Goal: Transaction & Acquisition: Purchase product/service

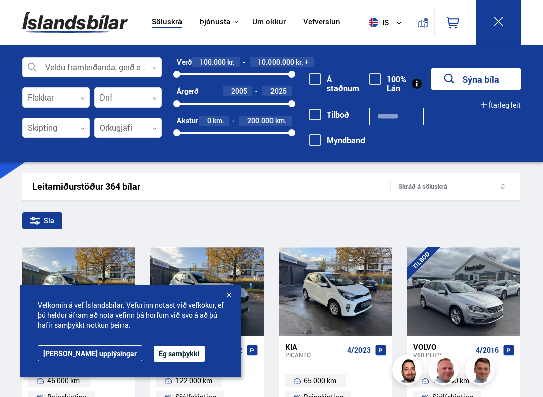
click at [152, 65] on div at bounding box center [92, 68] width 140 height 20
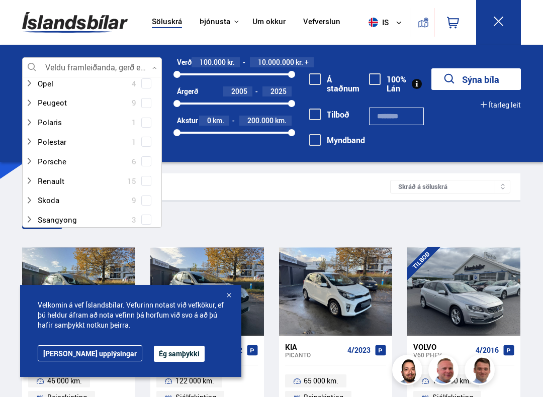
scroll to position [568, 0]
click at [76, 212] on div at bounding box center [82, 219] width 114 height 15
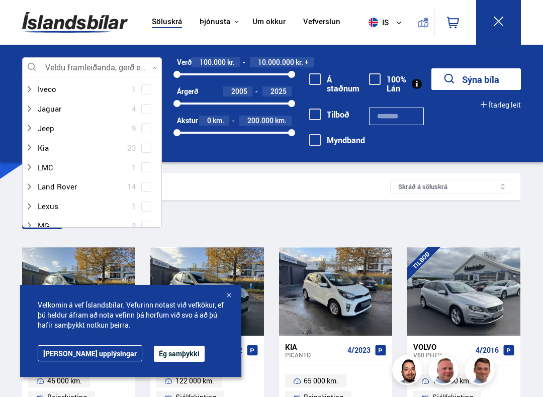
scroll to position [287, 0]
click at [58, 123] on div at bounding box center [82, 129] width 114 height 15
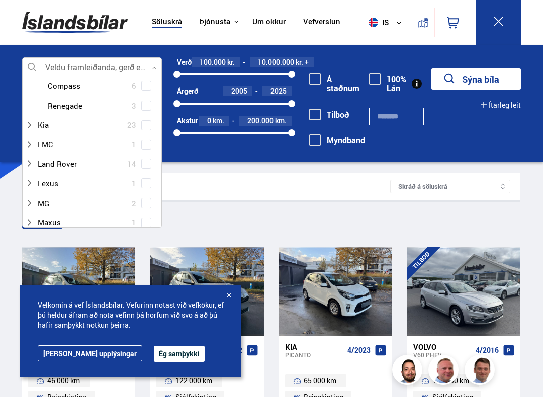
scroll to position [350, 0]
click at [89, 161] on div at bounding box center [82, 163] width 114 height 15
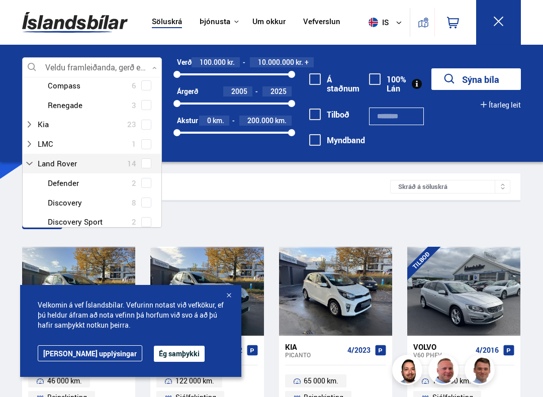
click at [73, 156] on div at bounding box center [82, 163] width 114 height 15
click at [65, 156] on div at bounding box center [82, 163] width 114 height 15
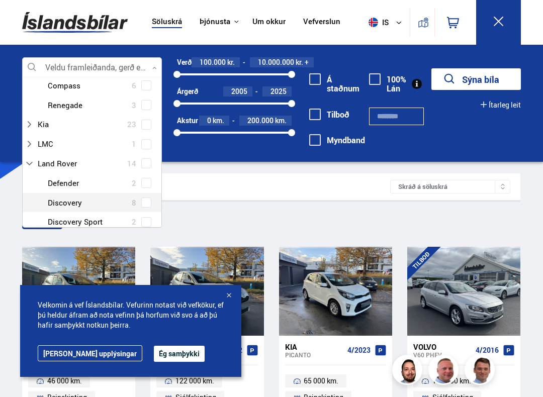
click at [70, 195] on div at bounding box center [102, 202] width 114 height 15
click at [72, 195] on div at bounding box center [102, 202] width 114 height 15
click at [150, 195] on div "Land Rover Defender 2 Land Rover Discovery 8 Land Rover Discovery Sport 2 Land …" at bounding box center [92, 221] width 139 height 97
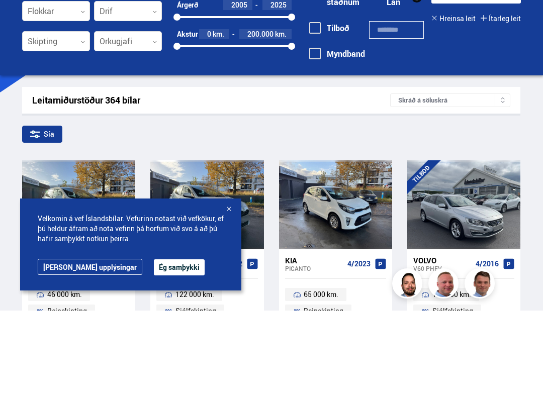
click at [171, 346] on button "Ég samþykki" at bounding box center [179, 354] width 51 height 16
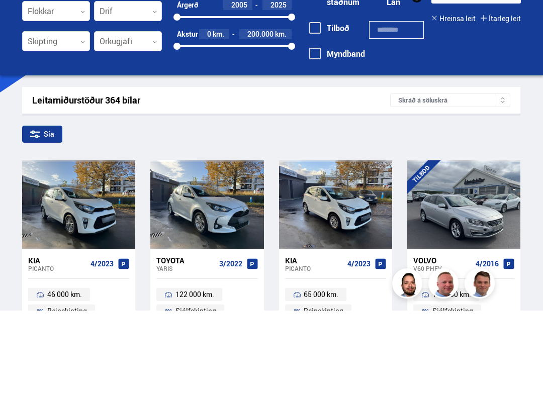
scroll to position [1, 0]
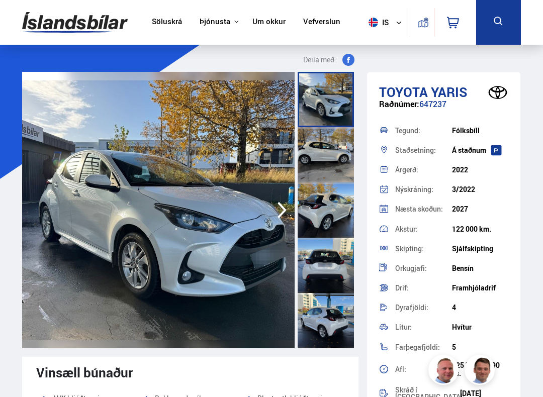
click at [160, 22] on link "Söluskrá" at bounding box center [167, 22] width 30 height 11
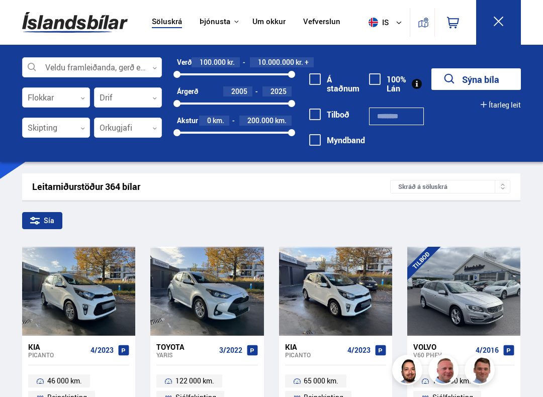
click at [152, 65] on div at bounding box center [92, 68] width 140 height 20
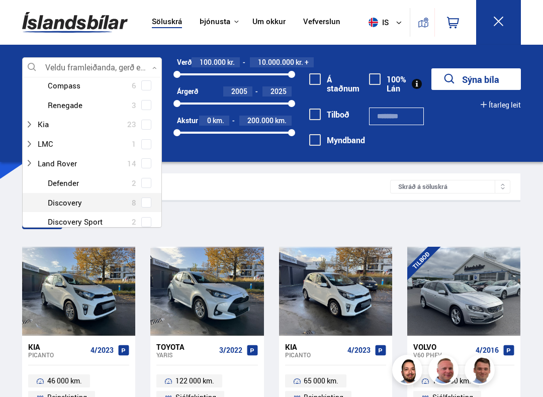
scroll to position [150, 139]
click at [149, 193] on div "Land Rover Defender 2 Land Rover Discovery 8 Land Rover Discovery Sport 2 Land …" at bounding box center [92, 221] width 139 height 97
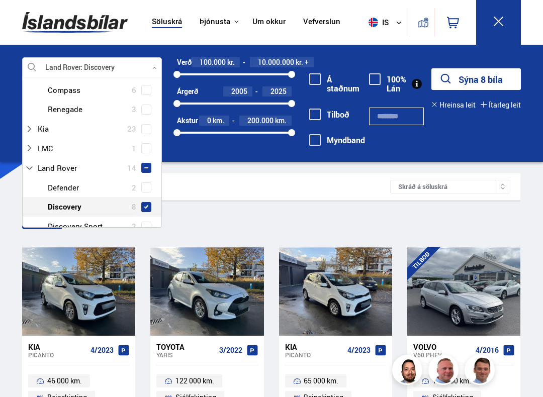
scroll to position [361, 0]
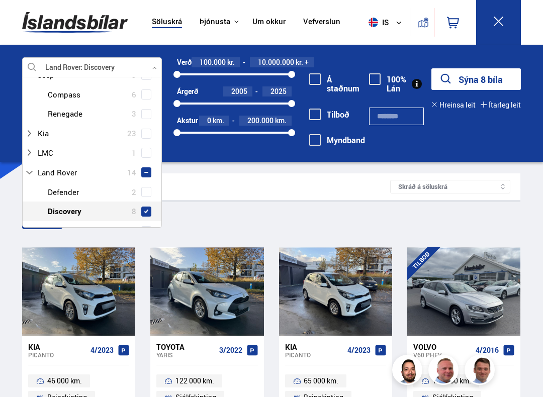
click at [150, 202] on div "Land Rover Defender 2 Land Rover Discovery 8 Land Rover Discovery Sport 2 Land …" at bounding box center [92, 230] width 139 height 97
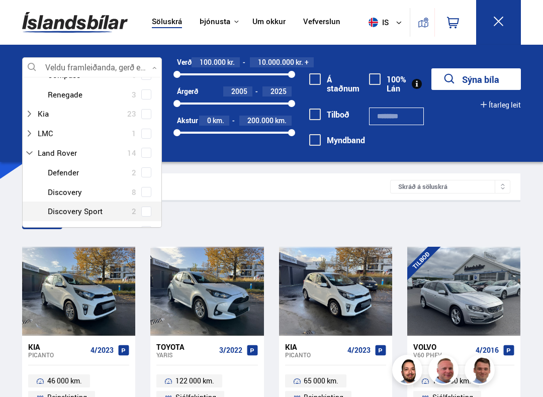
click at [150, 202] on div "Land Rover Defender 2 Land Rover Discovery 8 Land Rover Discovery Sport 2 Land …" at bounding box center [92, 211] width 139 height 97
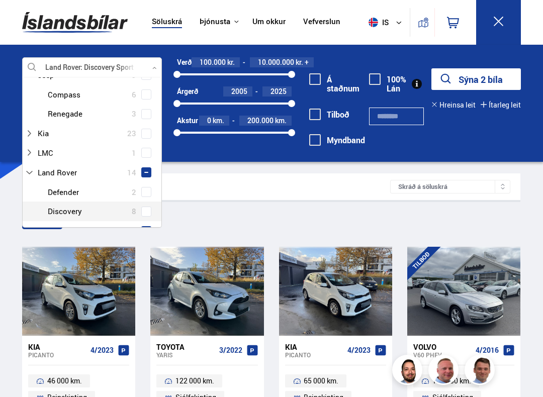
click at [151, 207] on span at bounding box center [146, 212] width 10 height 10
click at [150, 226] on span at bounding box center [146, 231] width 10 height 10
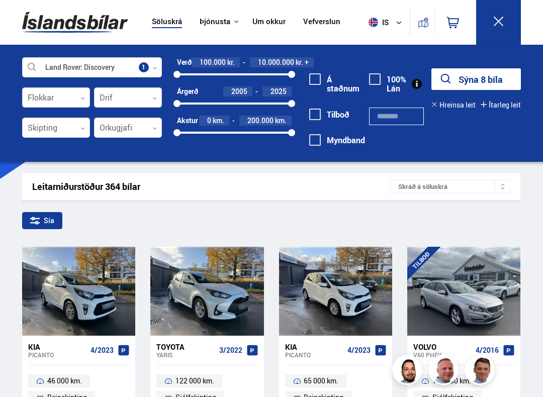
click at [490, 76] on button "Sýna 8 bíla" at bounding box center [475, 79] width 89 height 22
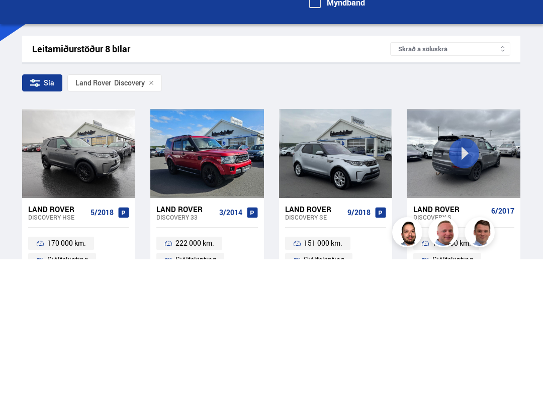
click at [469, 247] on div at bounding box center [463, 291] width 23 height 89
